Goal: Transaction & Acquisition: Book appointment/travel/reservation

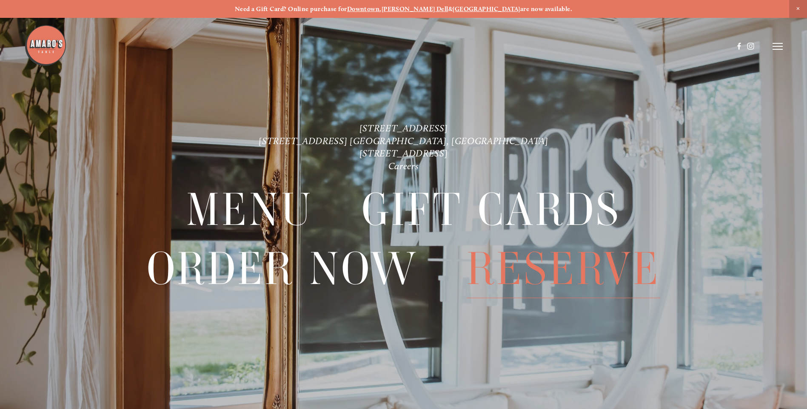
drag, startPoint x: 0, startPoint y: 0, endPoint x: 536, endPoint y: 268, distance: 599.1
click at [536, 268] on span "Reserve" at bounding box center [564, 269] width 194 height 58
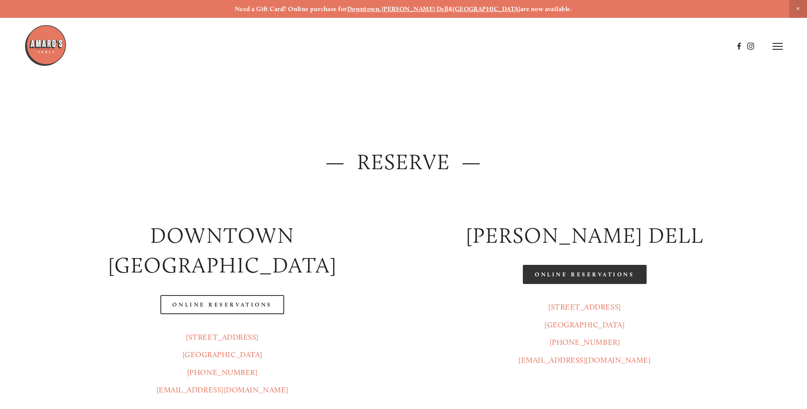
click at [573, 275] on link "Online Reservations" at bounding box center [584, 274] width 123 height 19
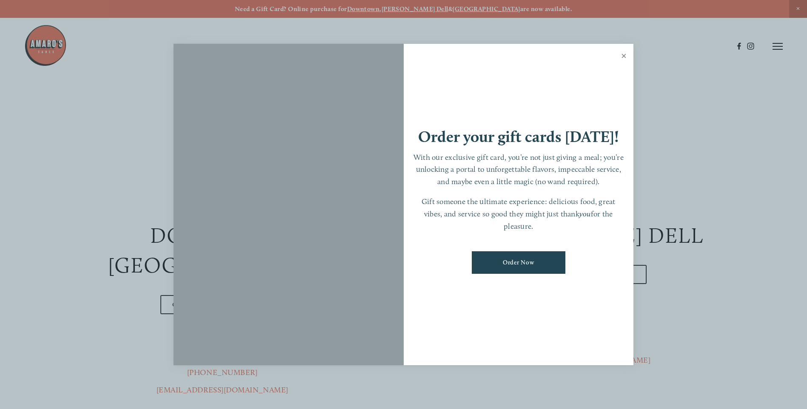
click at [624, 59] on link "Close" at bounding box center [624, 57] width 17 height 24
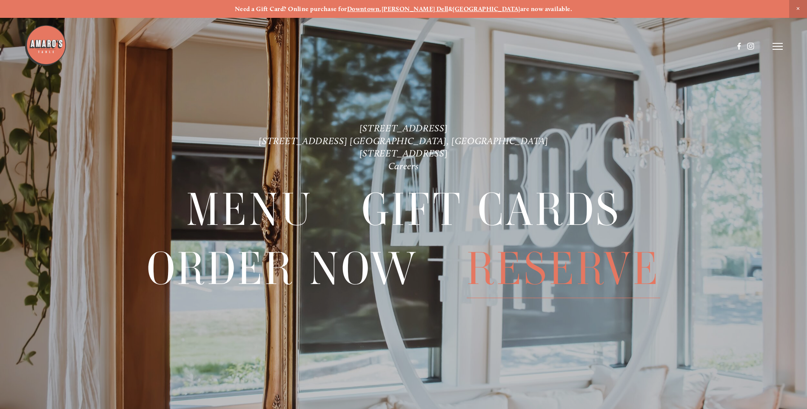
click at [536, 270] on span "Reserve" at bounding box center [564, 269] width 194 height 58
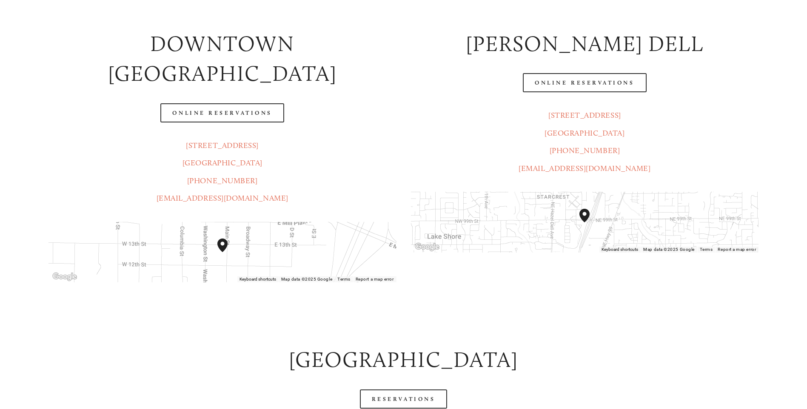
scroll to position [205, 0]
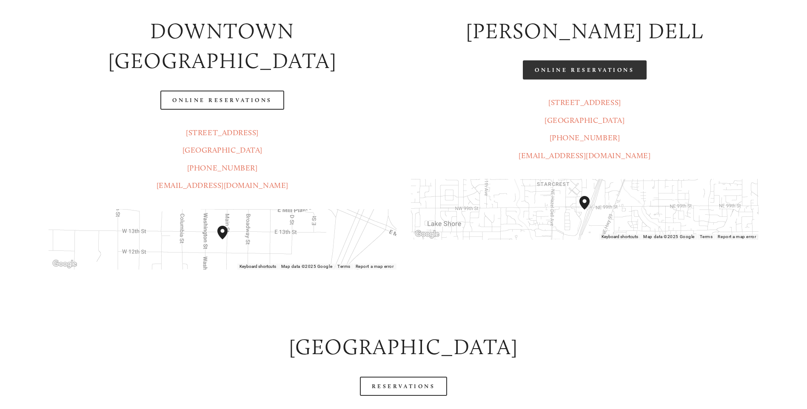
click at [574, 72] on link "Online Reservations" at bounding box center [584, 69] width 123 height 19
